Goal: Transaction & Acquisition: Download file/media

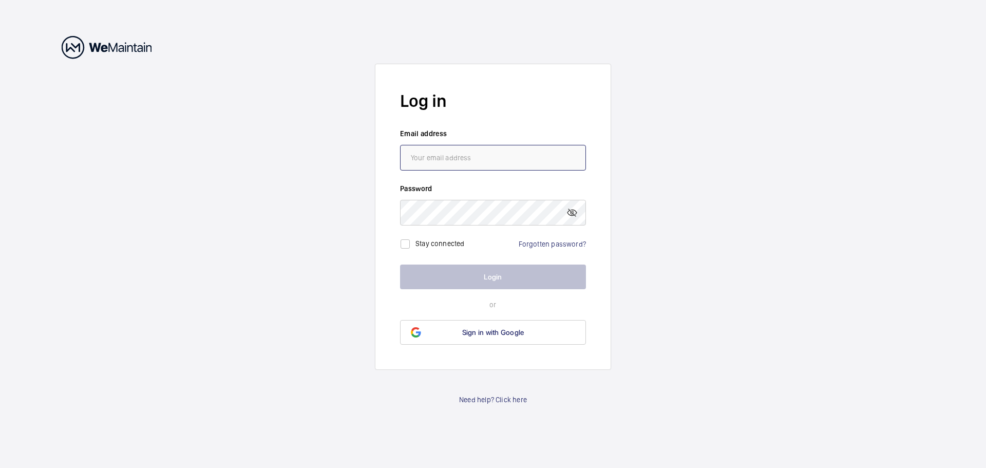
type input "[EMAIL_ADDRESS][PERSON_NAME][DOMAIN_NAME]"
drag, startPoint x: 451, startPoint y: 246, endPoint x: 461, endPoint y: 258, distance: 15.7
click at [451, 246] on label "Stay connected" at bounding box center [440, 243] width 49 height 8
checkbox input "true"
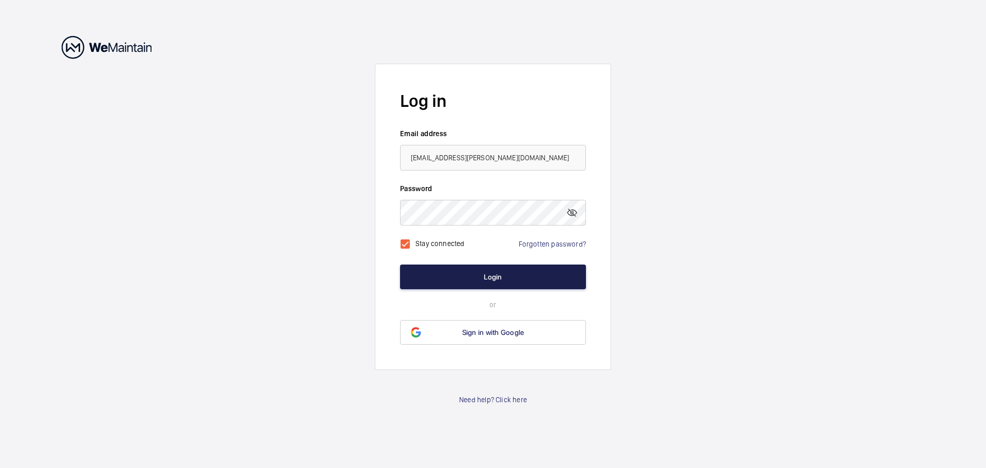
click at [471, 275] on button "Login" at bounding box center [493, 277] width 186 height 25
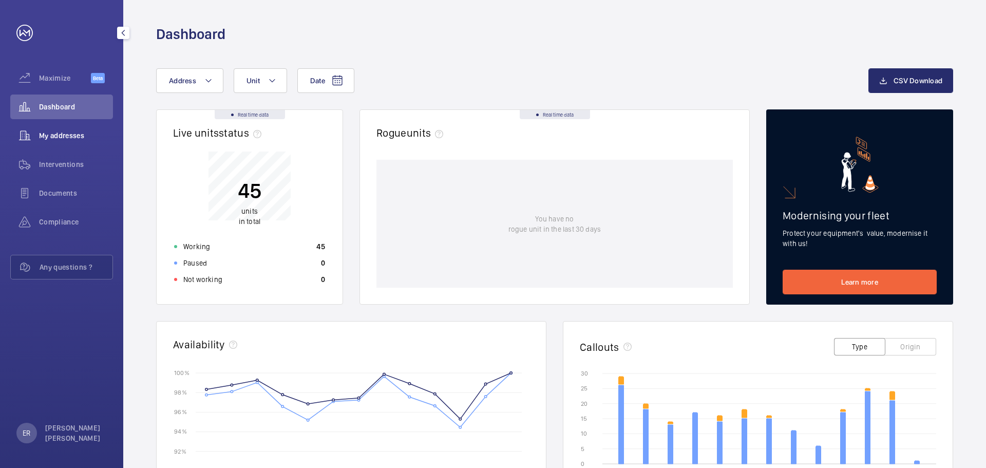
click at [67, 132] on span "My addresses" at bounding box center [76, 135] width 74 height 10
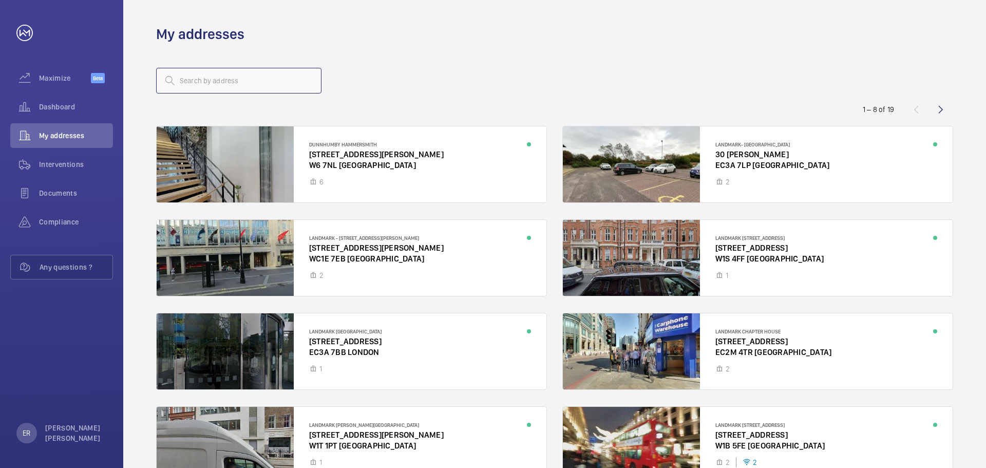
click at [252, 82] on input "text" at bounding box center [238, 81] width 165 height 26
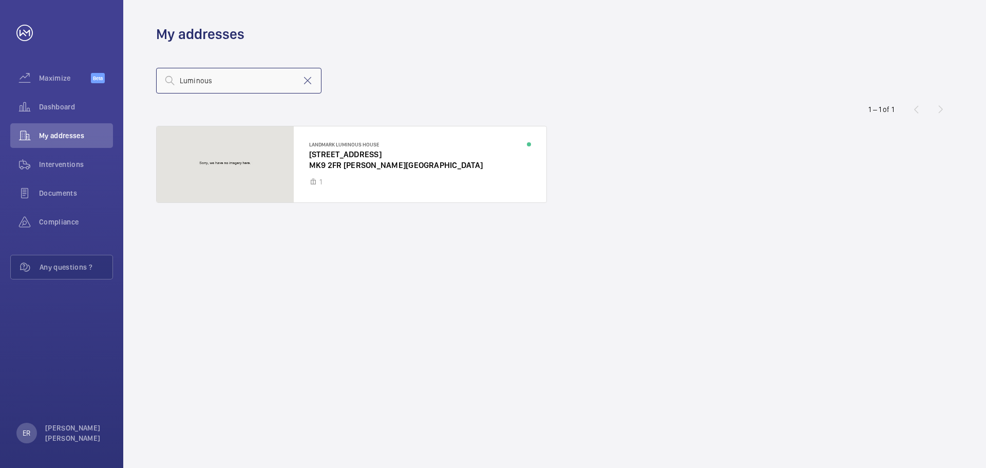
drag, startPoint x: 260, startPoint y: 81, endPoint x: 143, endPoint y: 80, distance: 117.1
click at [143, 80] on wm-front-address-list "Luminous 1 – 1 of 1 Landmark [GEOGRAPHIC_DATA] [STREET_ADDRESS][PERSON_NAME]" at bounding box center [554, 256] width 863 height 424
type input "Luminous"
click at [377, 158] on div at bounding box center [352, 164] width 390 height 76
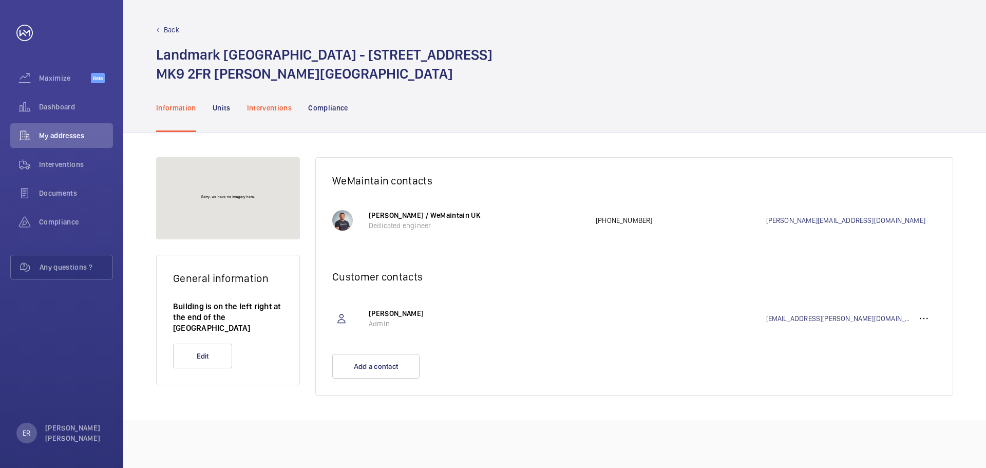
click at [264, 101] on div "Interventions" at bounding box center [269, 107] width 45 height 49
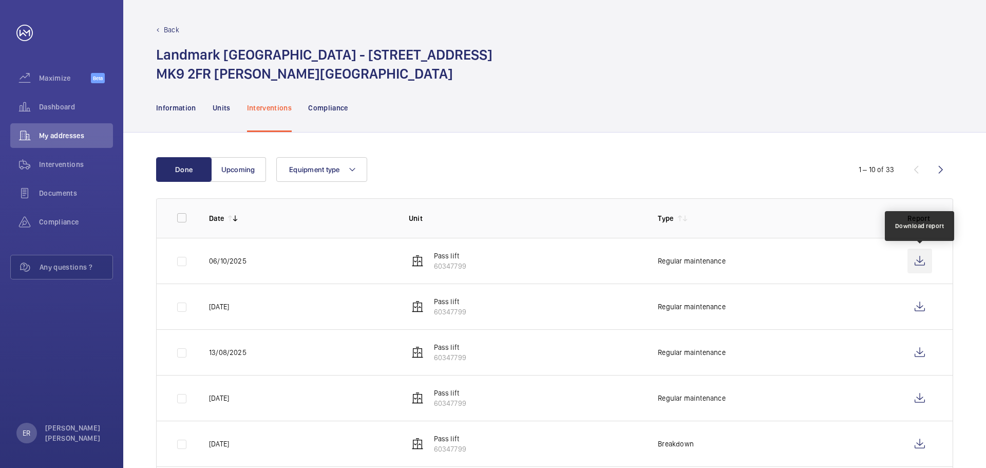
click at [922, 254] on wm-front-icon-button at bounding box center [920, 261] width 25 height 25
